Goal: Information Seeking & Learning: Learn about a topic

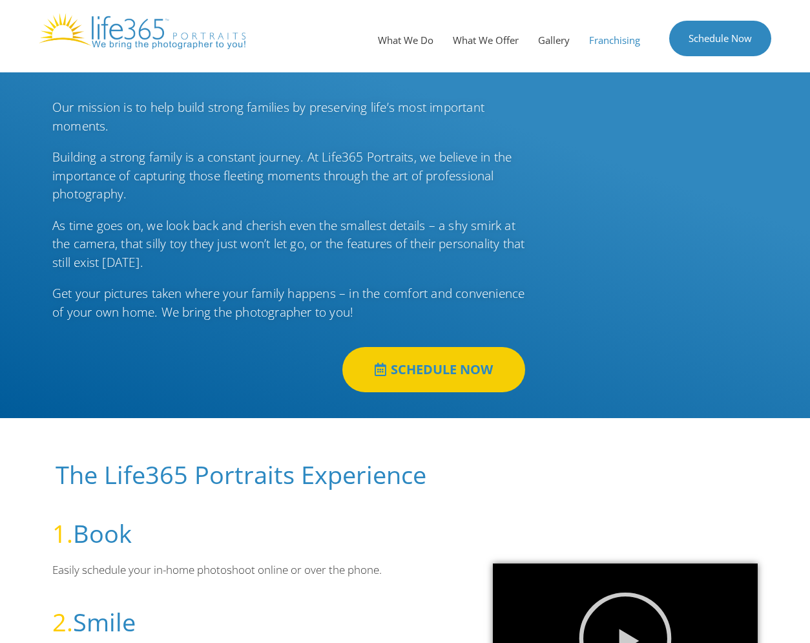
click at [619, 32] on link "Franchising" at bounding box center [614, 40] width 70 height 39
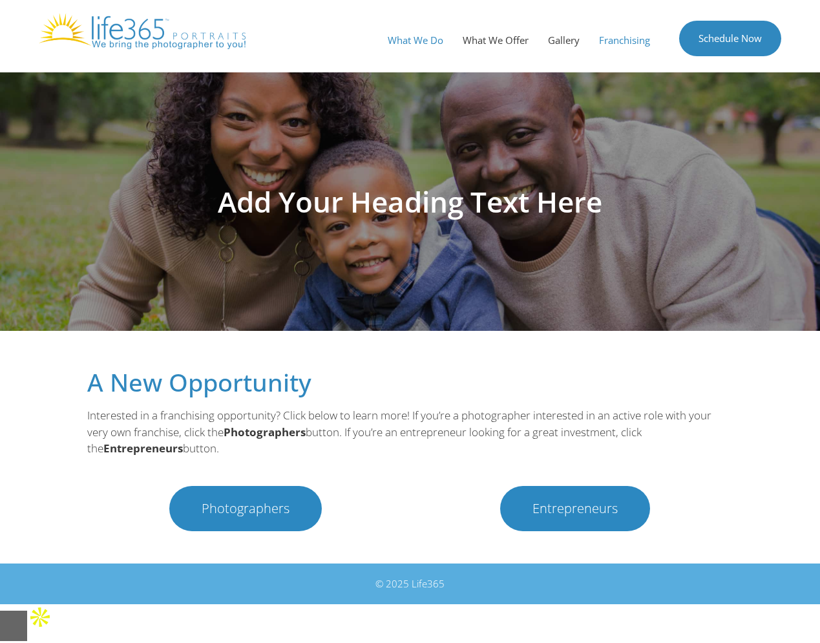
click at [381, 37] on link "What We Do" at bounding box center [415, 40] width 75 height 39
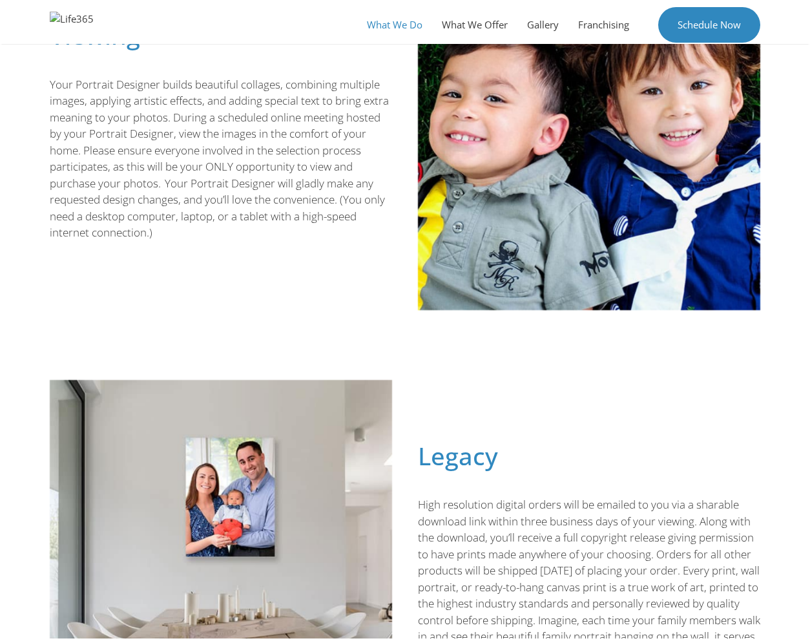
scroll to position [775, 0]
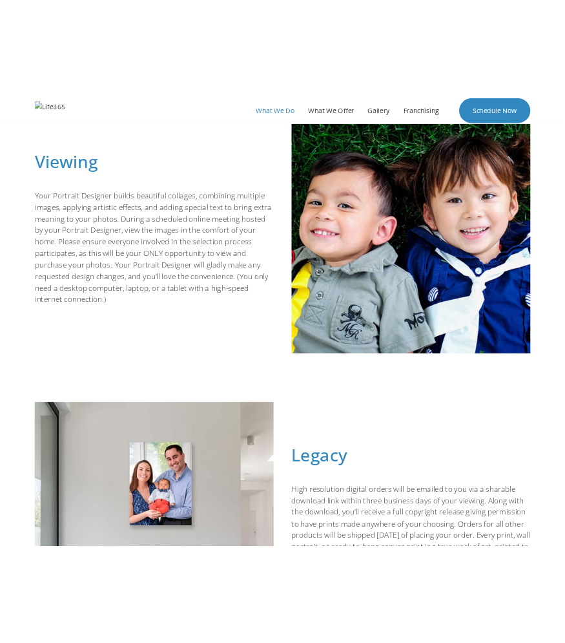
scroll to position [773, 0]
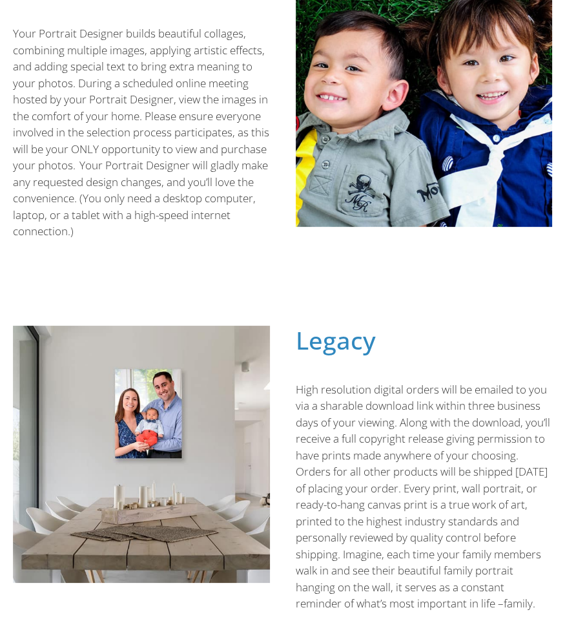
click at [384, 368] on div "Legacy" at bounding box center [424, 347] width 257 height 43
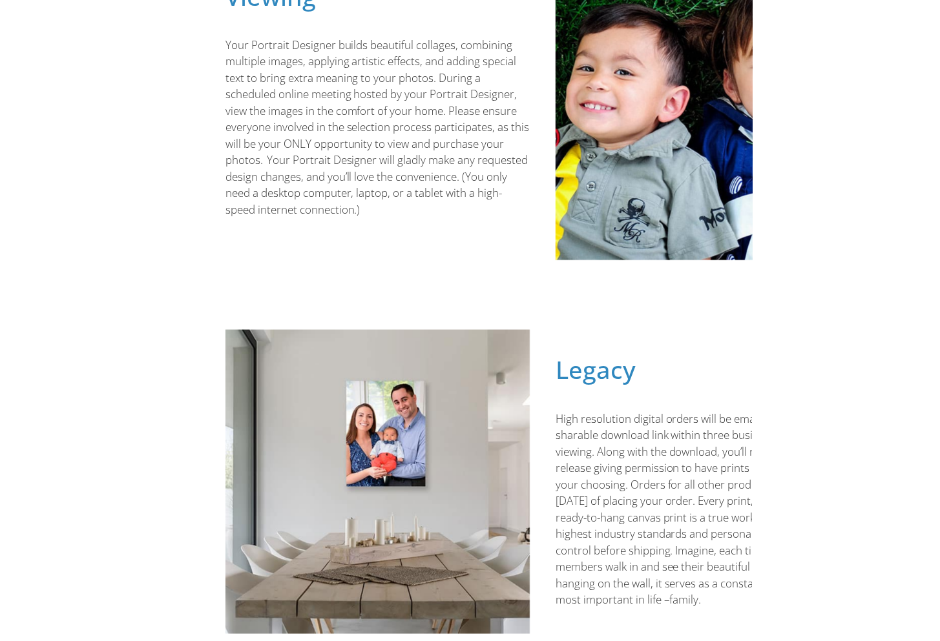
scroll to position [718, 0]
